Goal: Navigation & Orientation: Find specific page/section

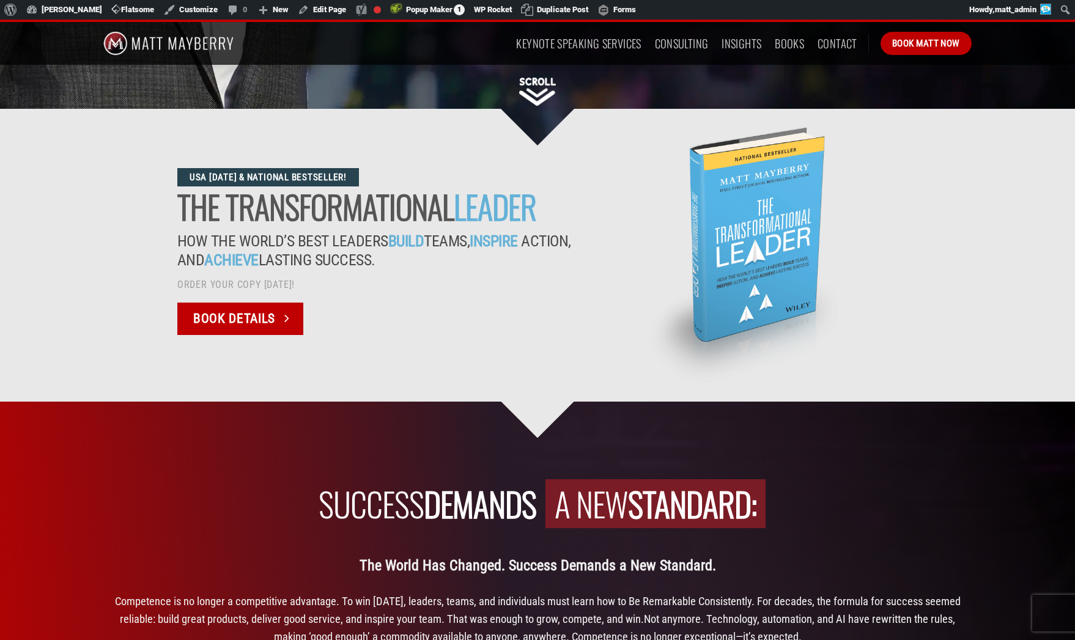
scroll to position [507, 0]
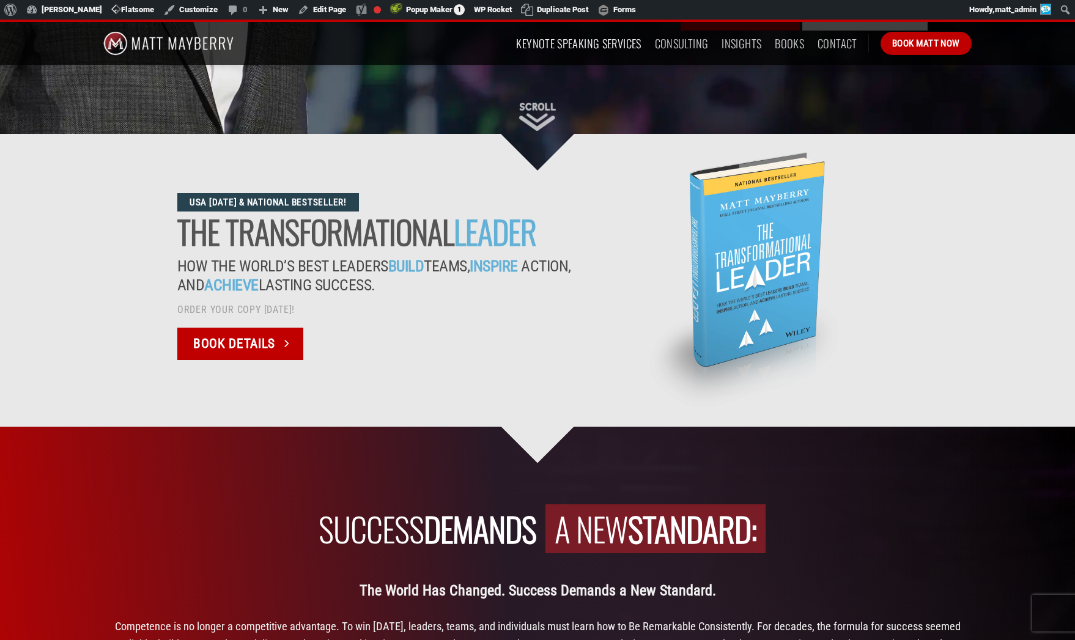
click at [614, 39] on link "Keynote Speaking Services" at bounding box center [578, 43] width 125 height 22
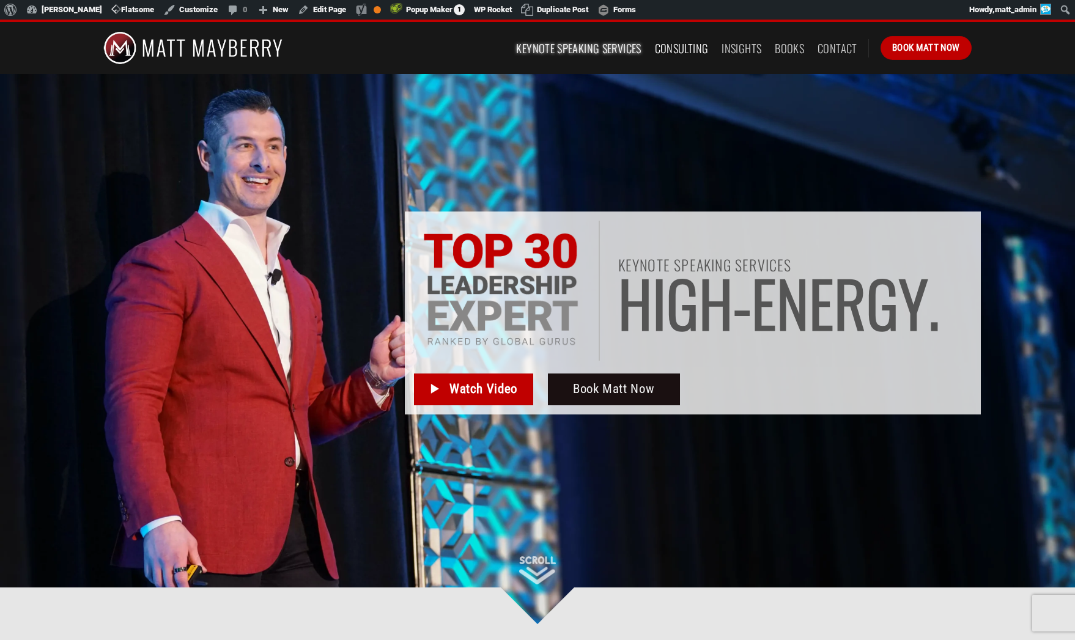
click at [685, 47] on link "Consulting" at bounding box center [682, 48] width 54 height 22
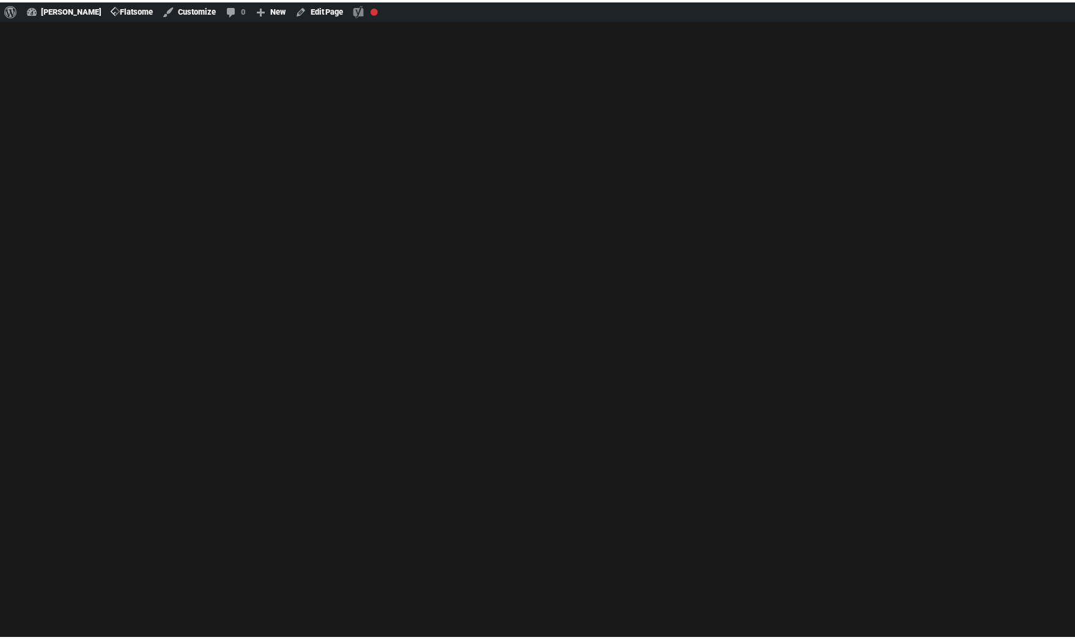
scroll to position [507, 0]
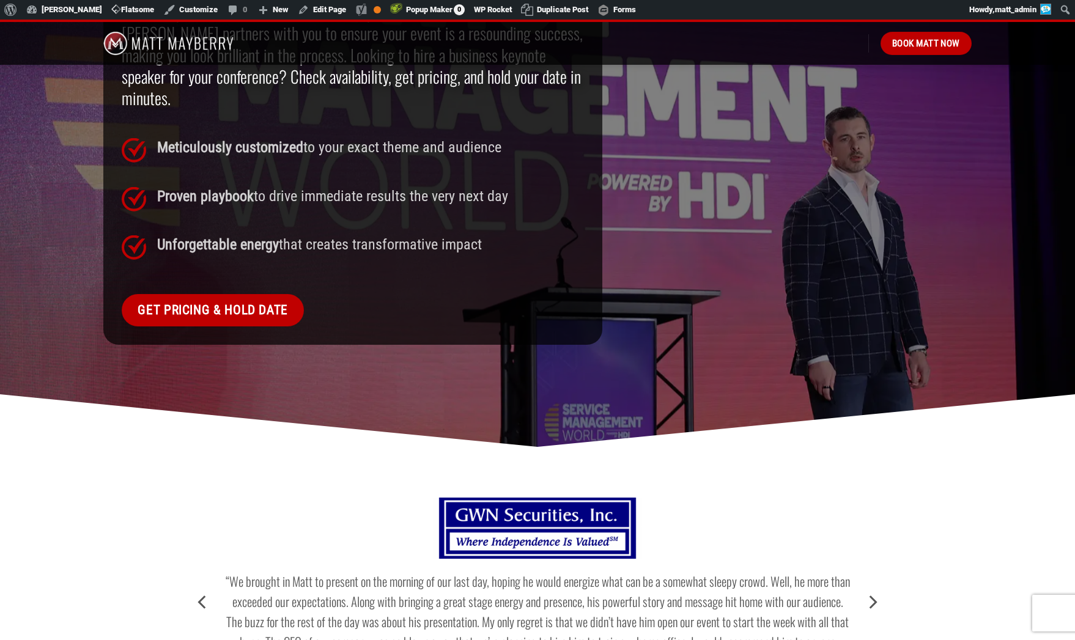
scroll to position [1061, 0]
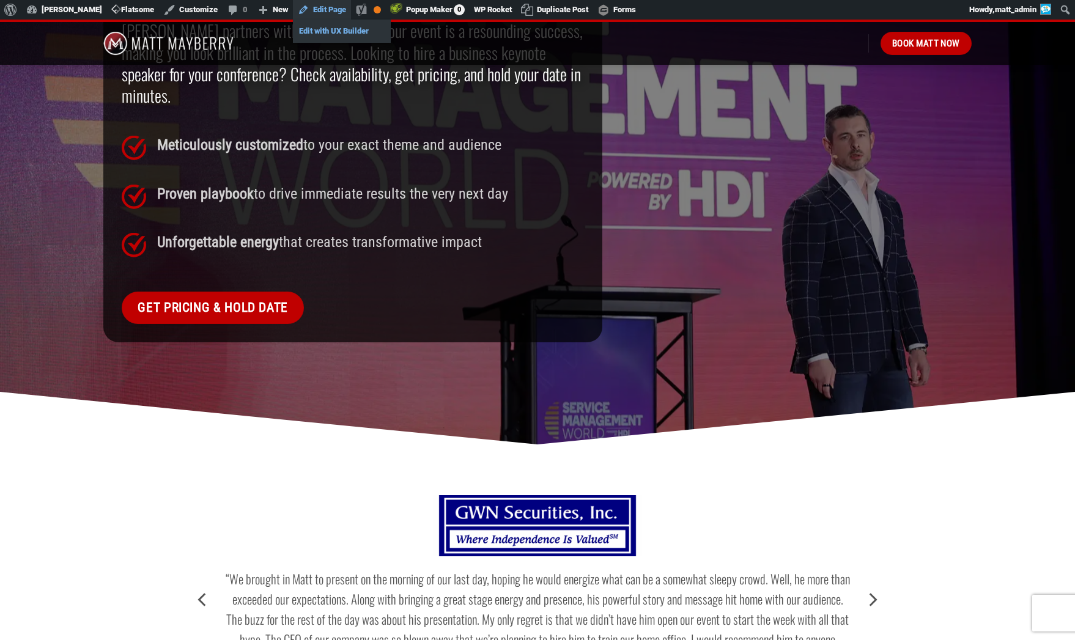
click at [333, 28] on link "Edit with UX Builder" at bounding box center [342, 31] width 98 height 16
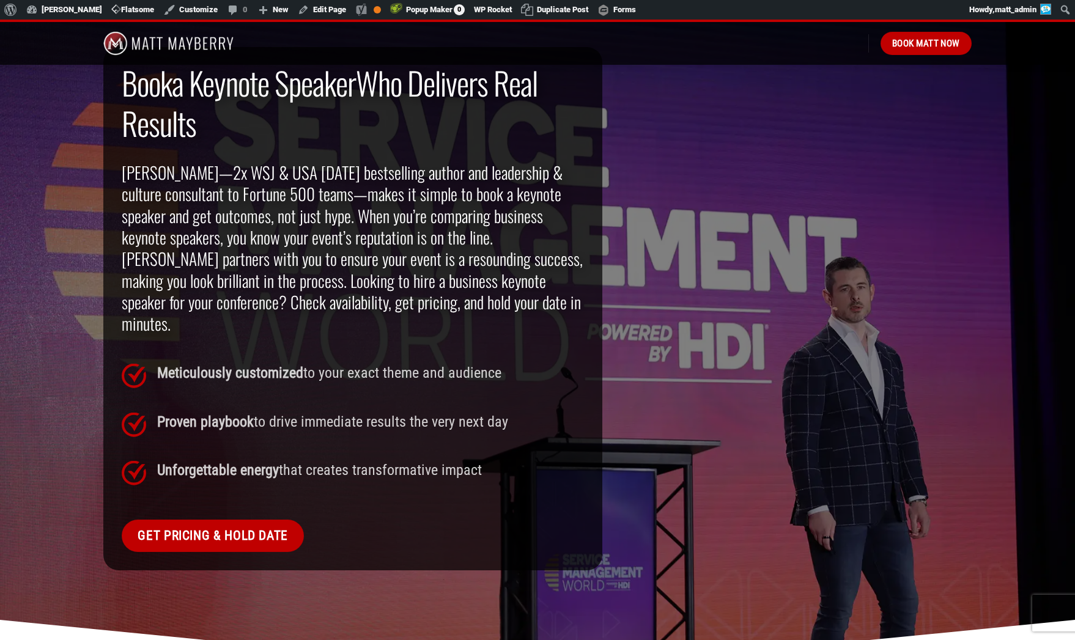
scroll to position [831, 0]
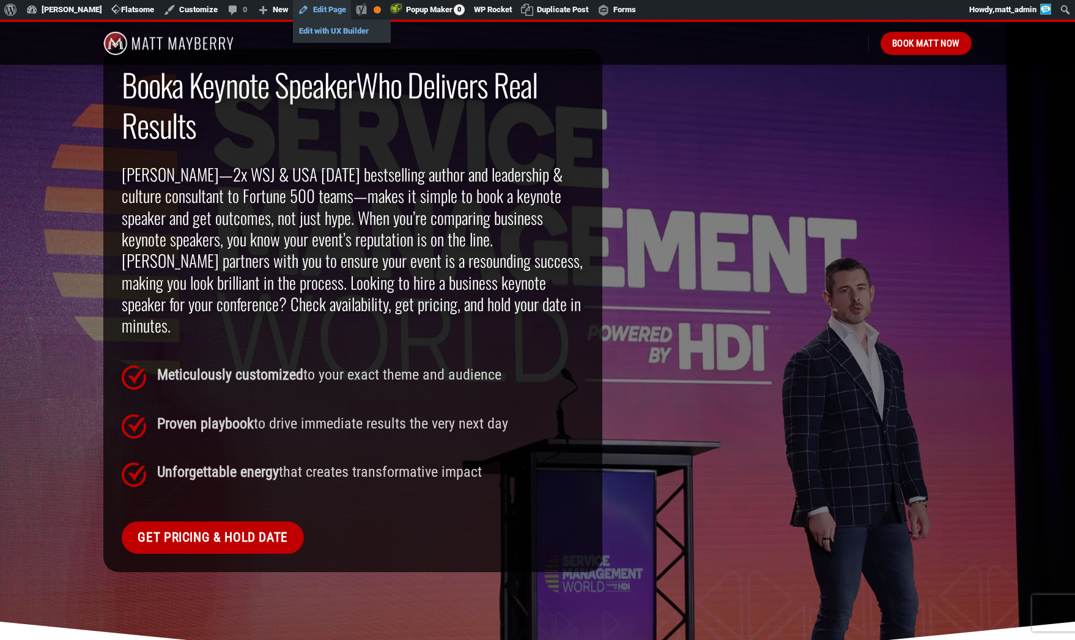
click at [328, 28] on link "Edit with UX Builder" at bounding box center [342, 31] width 98 height 16
